Goal: Transaction & Acquisition: Subscribe to service/newsletter

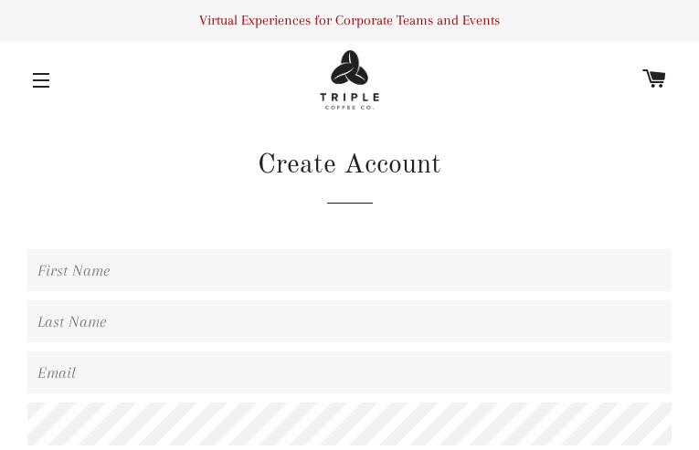
type input "izSbBvNw"
type input "ZTNOSbJyikBOb"
type input "[EMAIL_ADDRESS][DOMAIN_NAME]"
